Goal: Find specific page/section: Find specific page/section

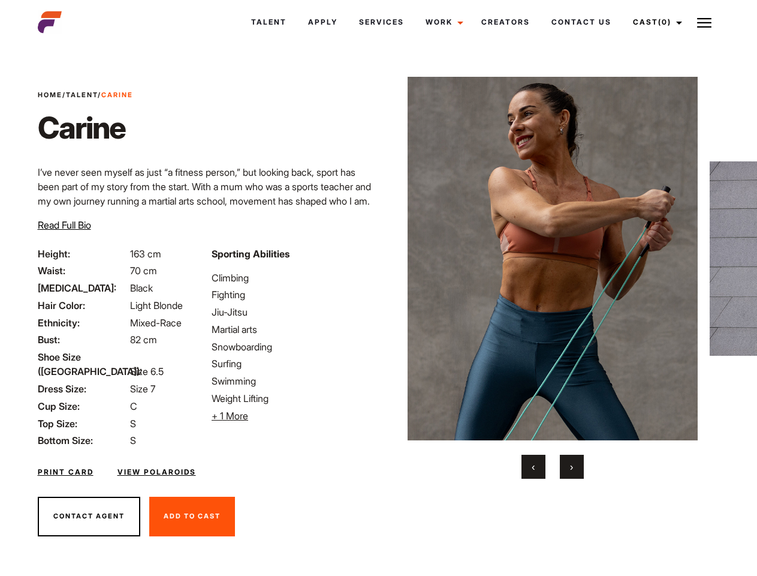
click at [654, 22] on link "Cast (0)" at bounding box center [655, 22] width 67 height 32
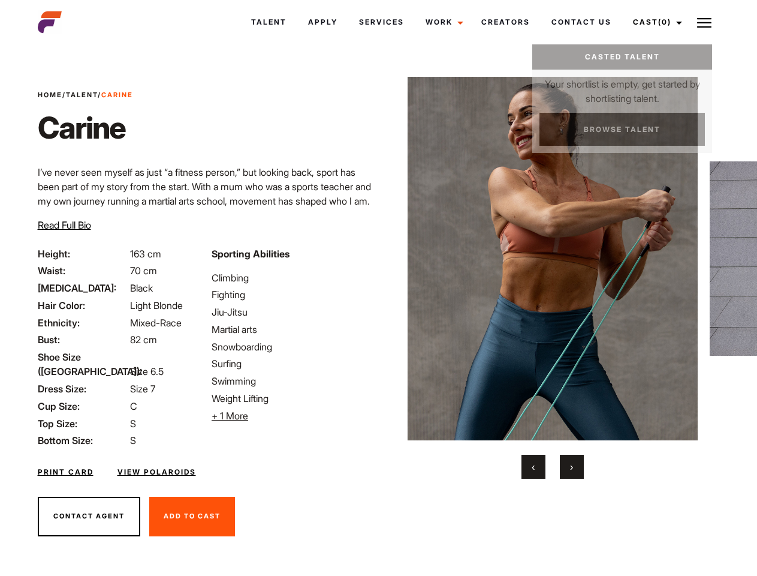
click at [705, 22] on img at bounding box center [704, 23] width 14 height 14
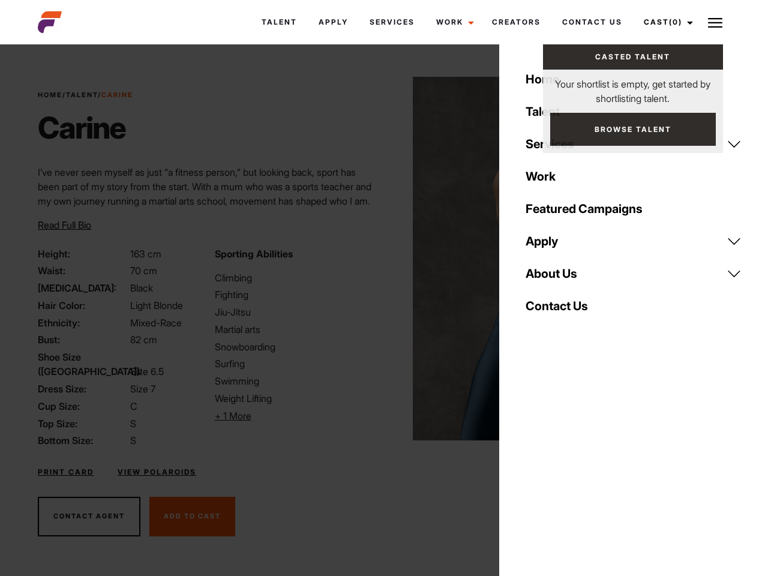
click at [291, 416] on li "+ 1 More Hide More" at bounding box center [296, 415] width 162 height 14
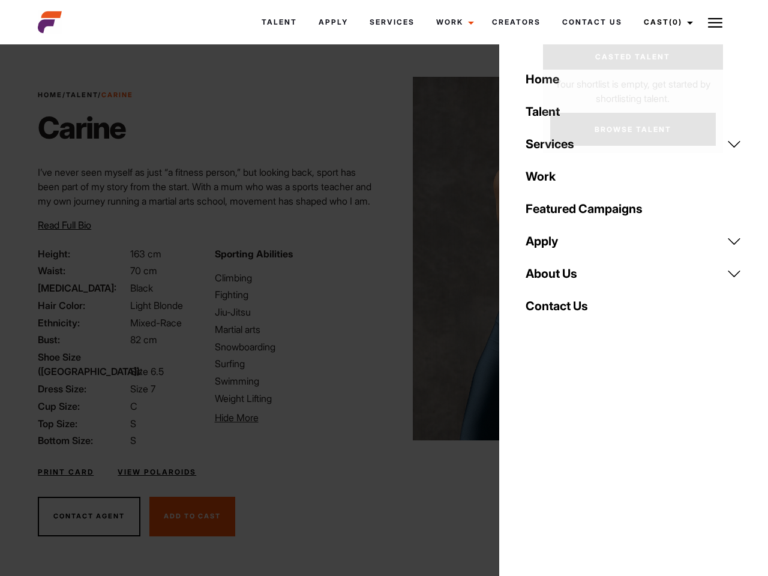
click at [552, 278] on img at bounding box center [558, 258] width 291 height 363
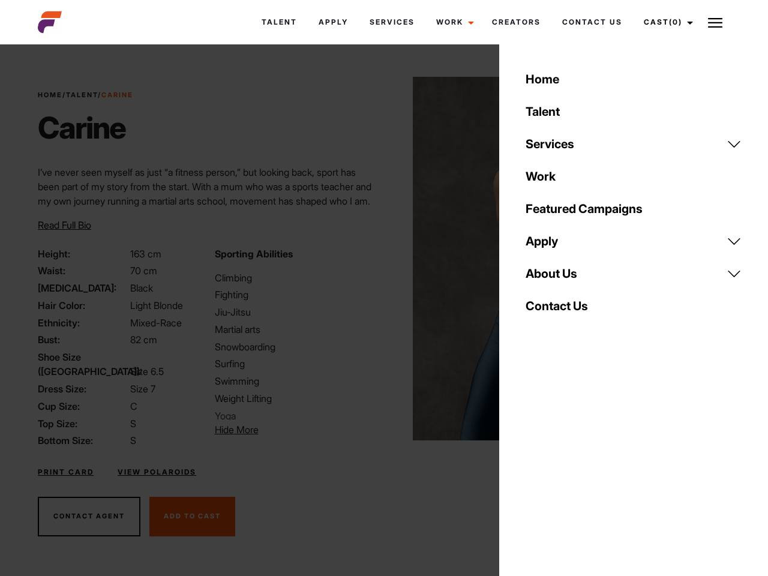
click at [378, 258] on div "Sporting Abilities [GEOGRAPHIC_DATA] Fighting Jiu-Jitsu Martial arts Snowboardi…" at bounding box center [295, 346] width 176 height 201
click at [534, 466] on div "Home Talent Services Talent Casting Photography Videography Creative Hair and M…" at bounding box center [633, 288] width 269 height 576
click at [572, 466] on div "Home Talent Services Talent Casting Photography Videography Creative Hair and M…" at bounding box center [633, 288] width 269 height 576
